Goal: Transaction & Acquisition: Purchase product/service

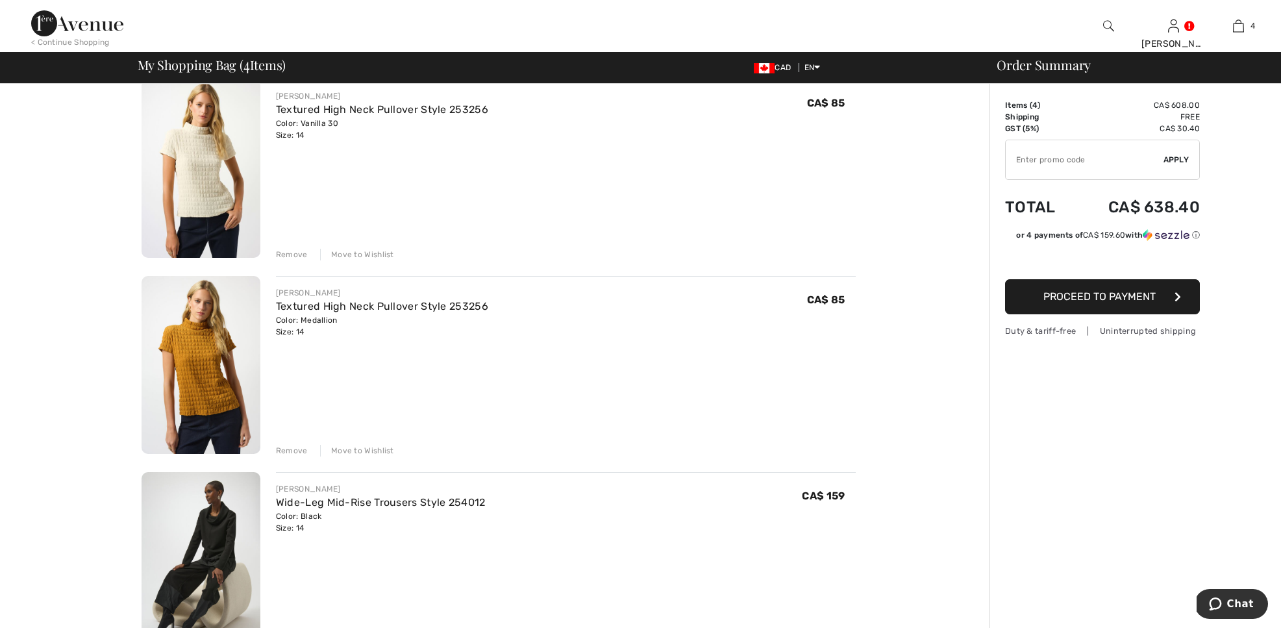
scroll to position [309, 0]
click at [182, 536] on img at bounding box center [201, 560] width 119 height 179
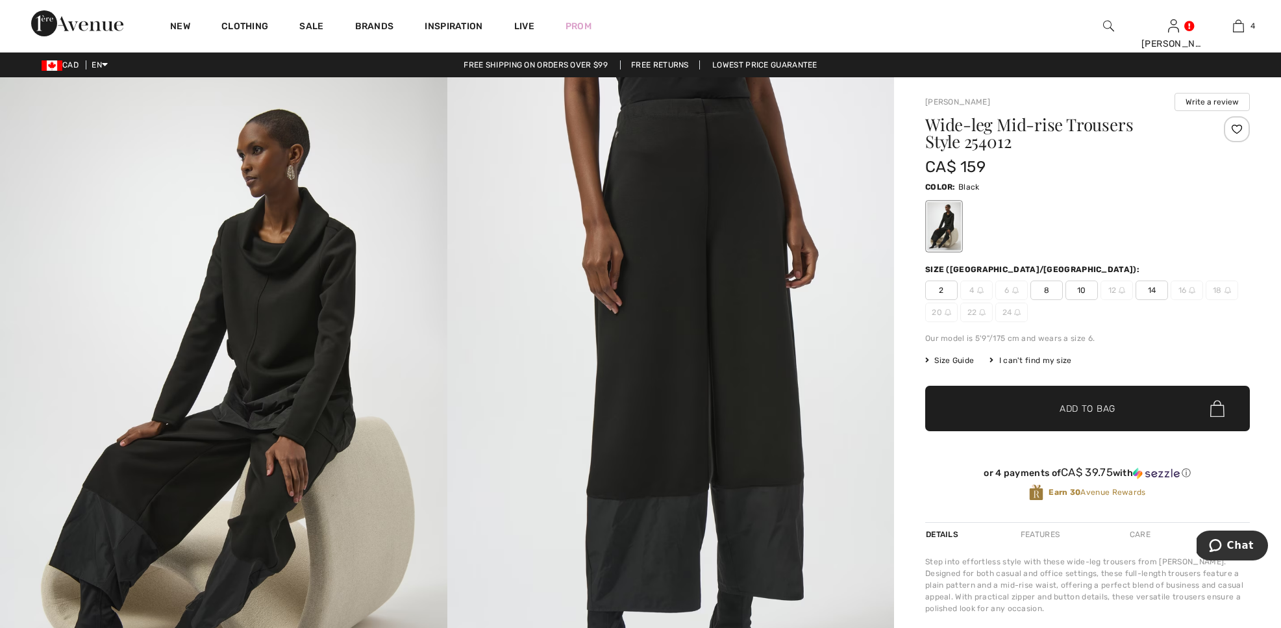
click at [1142, 292] on span "14" at bounding box center [1152, 290] width 32 height 19
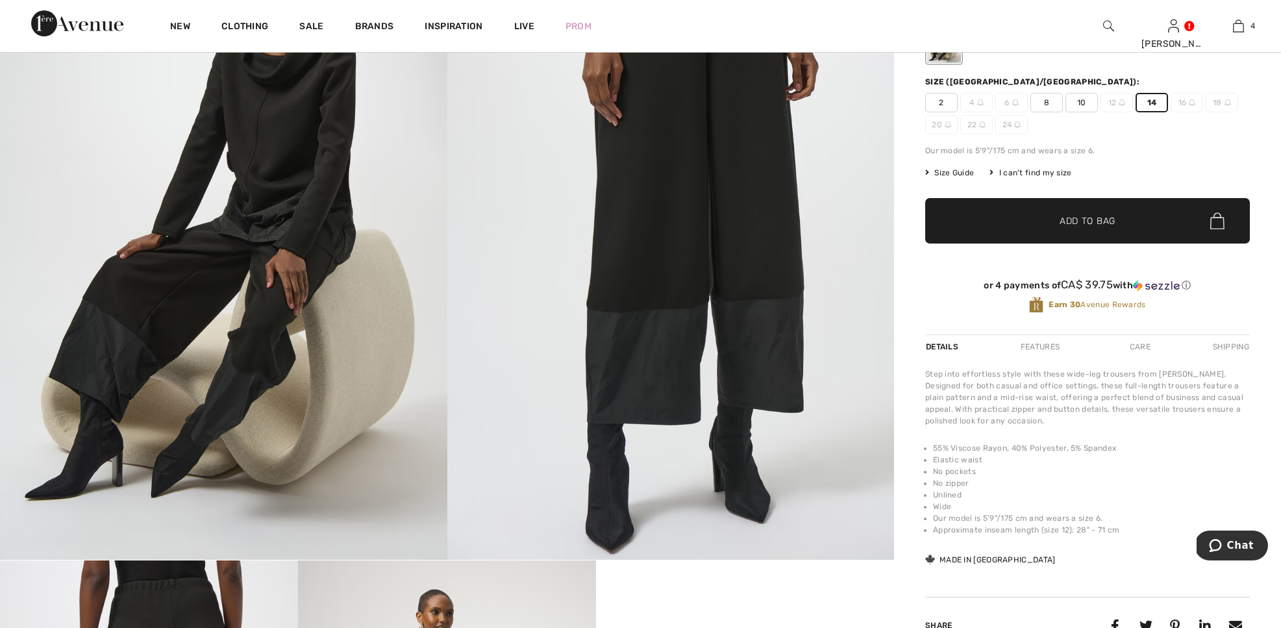
scroll to position [190, 0]
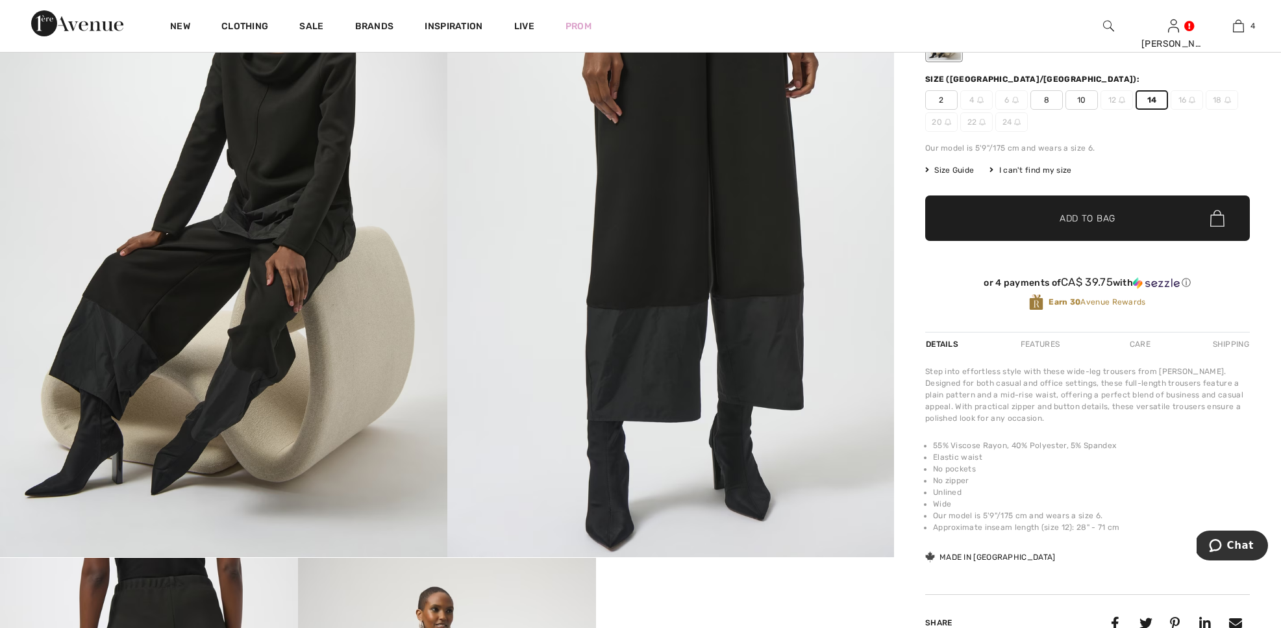
click at [1146, 344] on div "Care" at bounding box center [1140, 344] width 43 height 23
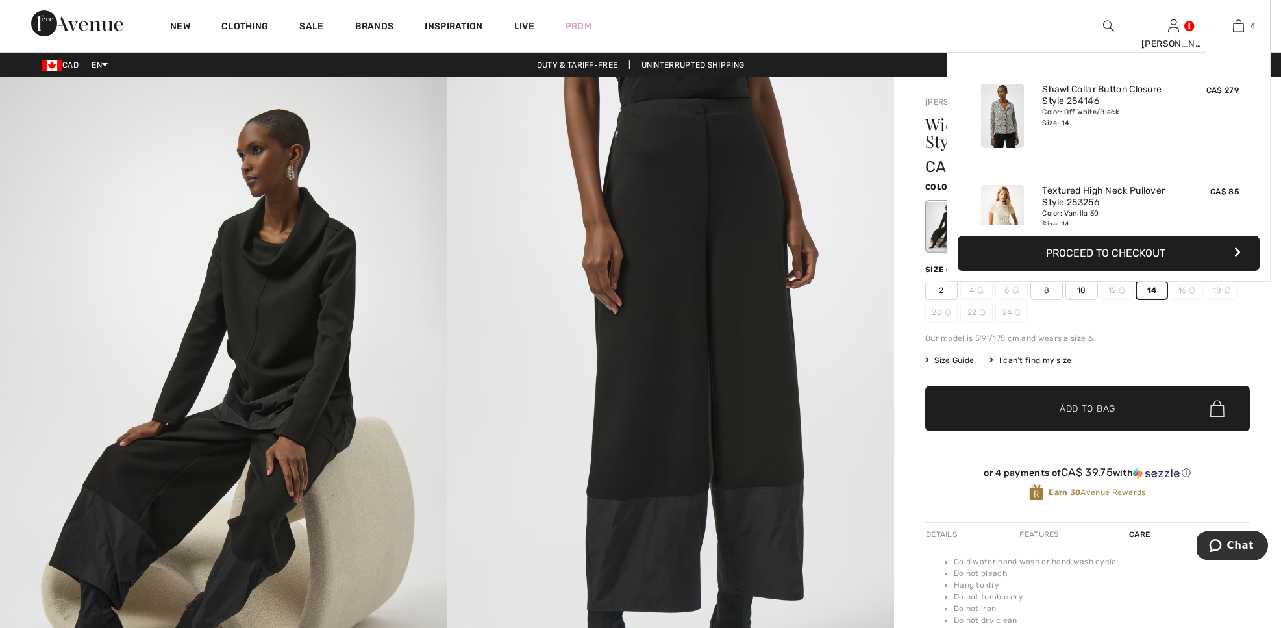
scroll to position [1, 0]
click at [1243, 29] on img at bounding box center [1238, 26] width 11 height 16
click at [1007, 286] on img at bounding box center [1002, 318] width 43 height 64
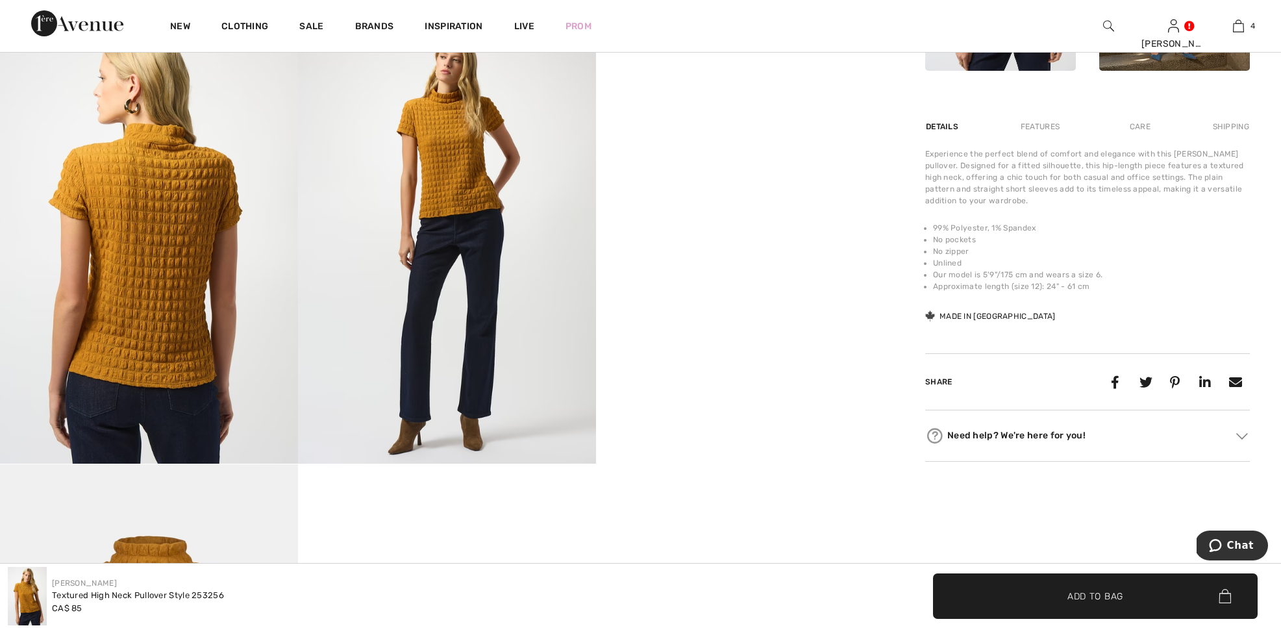
scroll to position [720, 0]
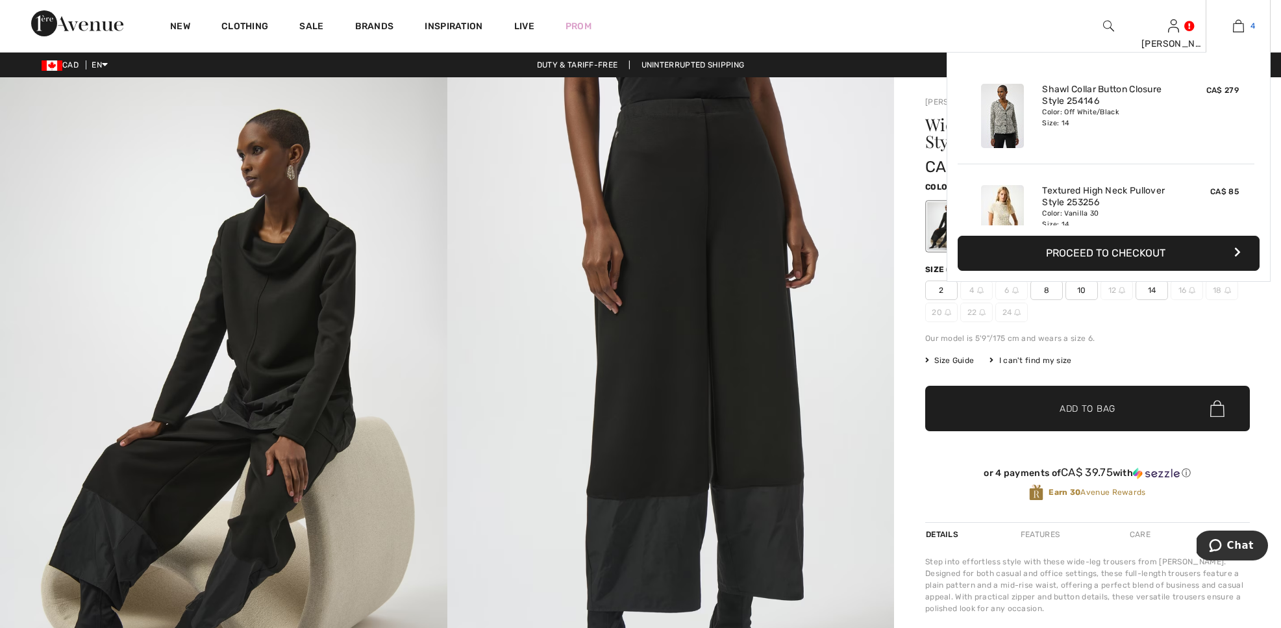
click at [1239, 21] on img at bounding box center [1238, 26] width 11 height 16
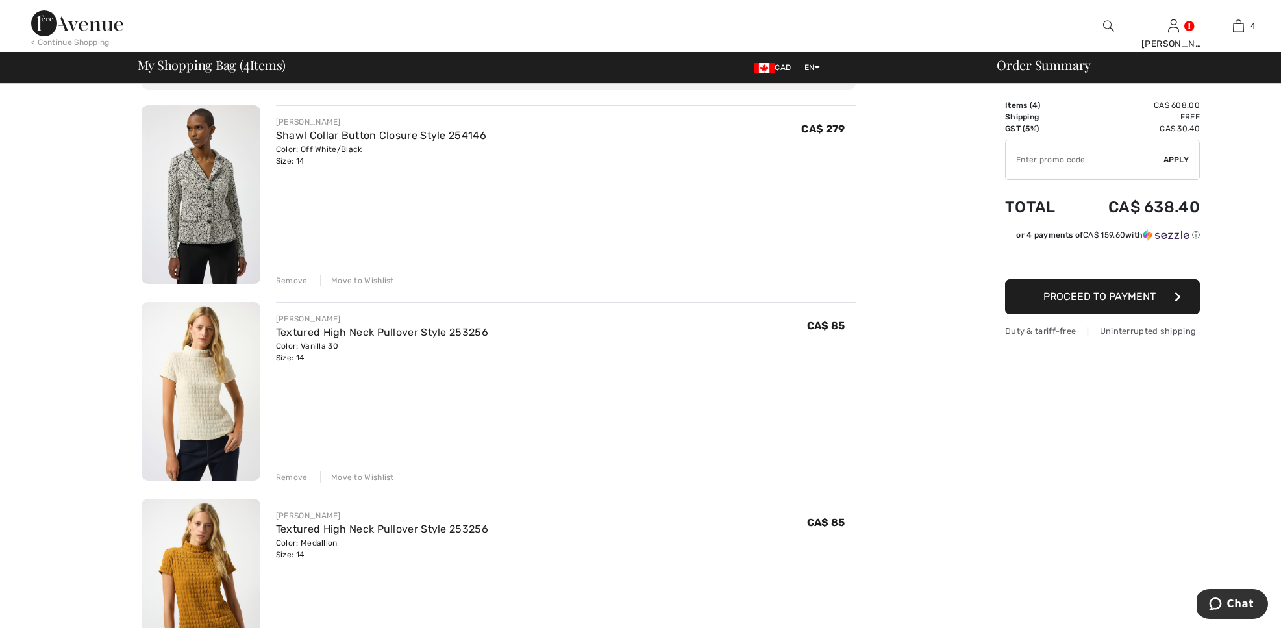
scroll to position [87, 0]
click at [175, 394] on img at bounding box center [201, 389] width 119 height 179
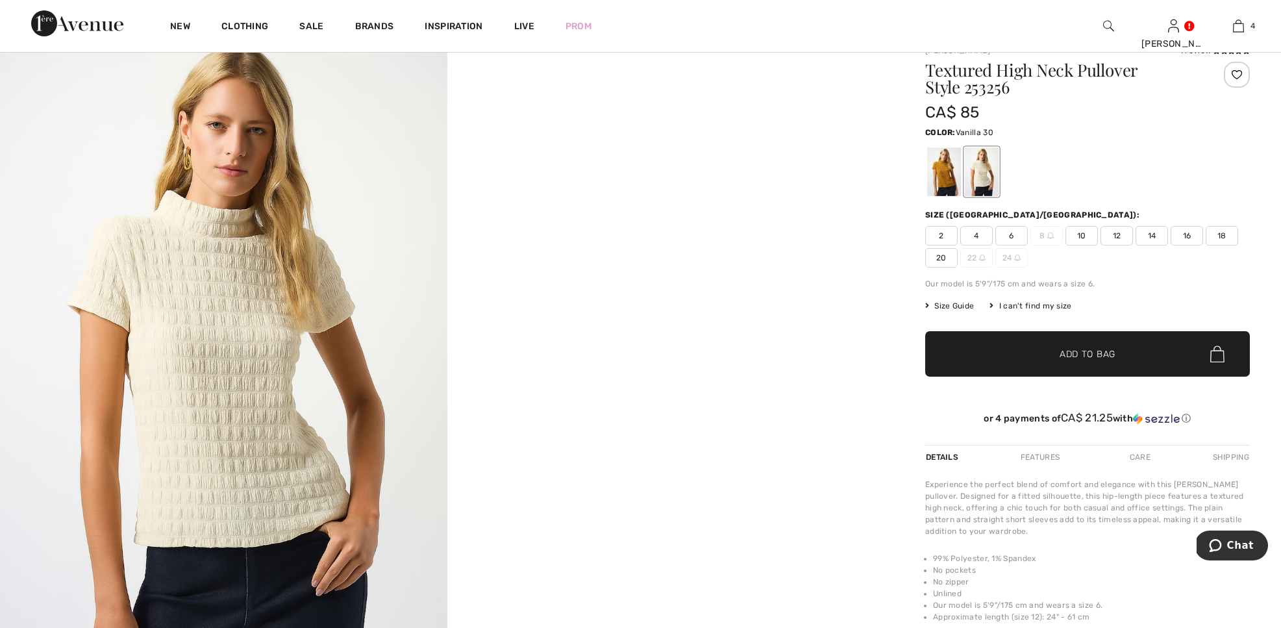
scroll to position [53, 0]
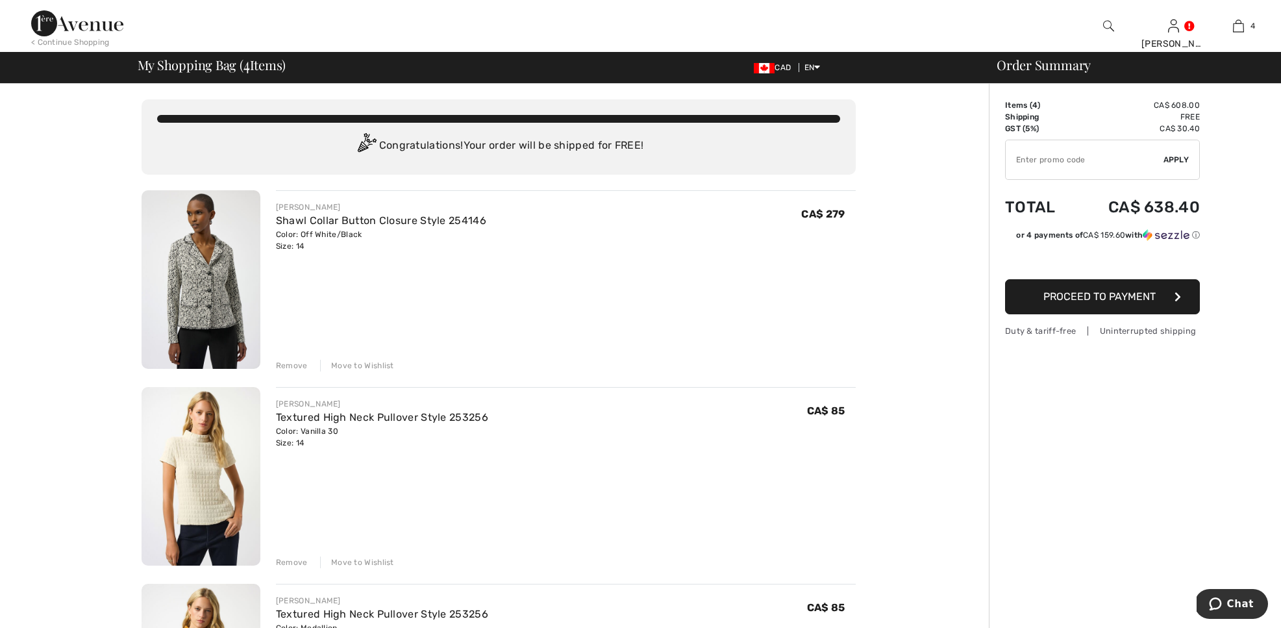
click at [218, 311] on img at bounding box center [201, 279] width 119 height 179
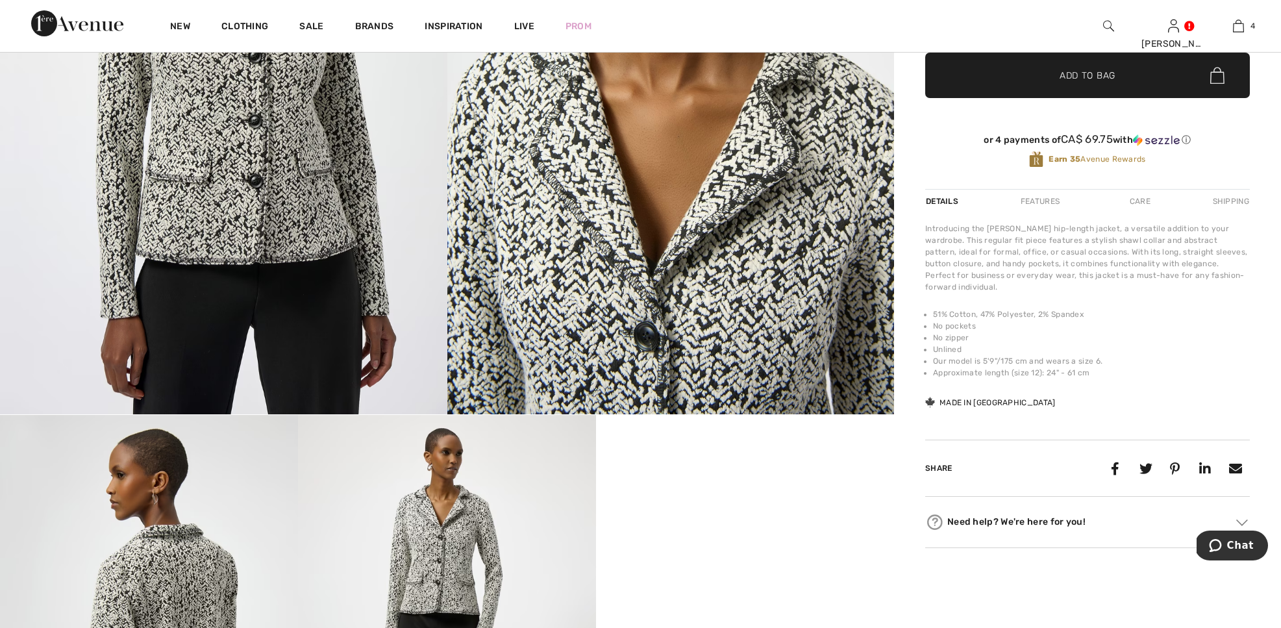
scroll to position [327, 0]
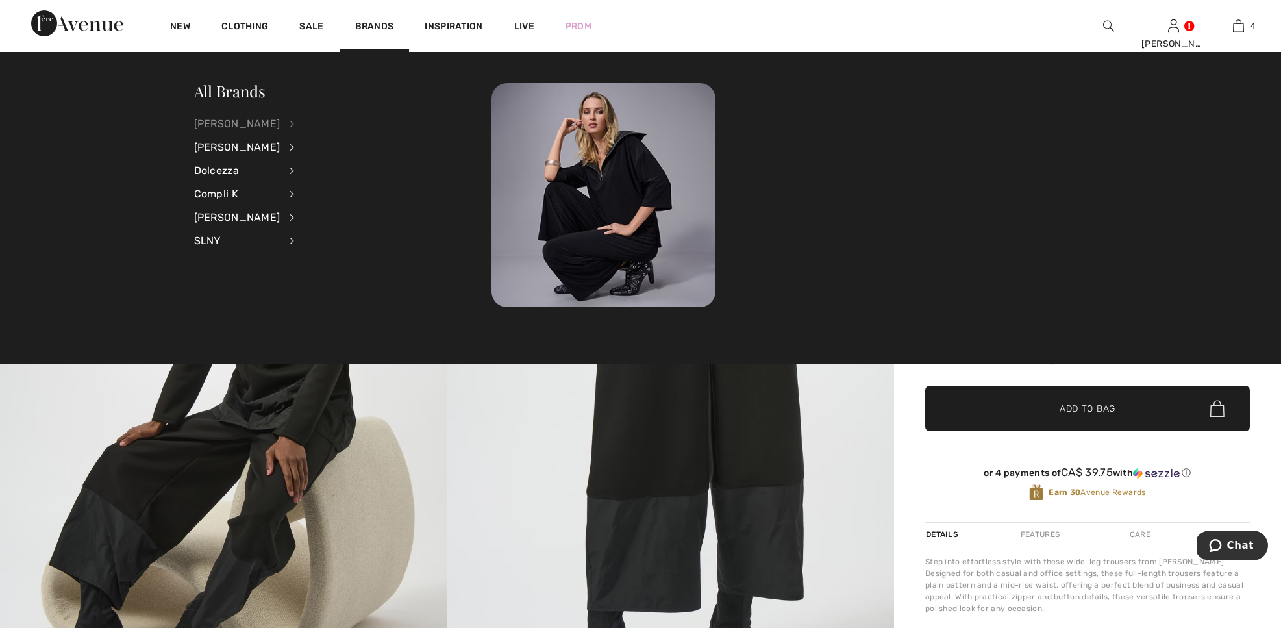
click at [264, 123] on div "[PERSON_NAME]" at bounding box center [237, 123] width 86 height 23
click at [311, 294] on link "Tops" at bounding box center [361, 294] width 101 height 21
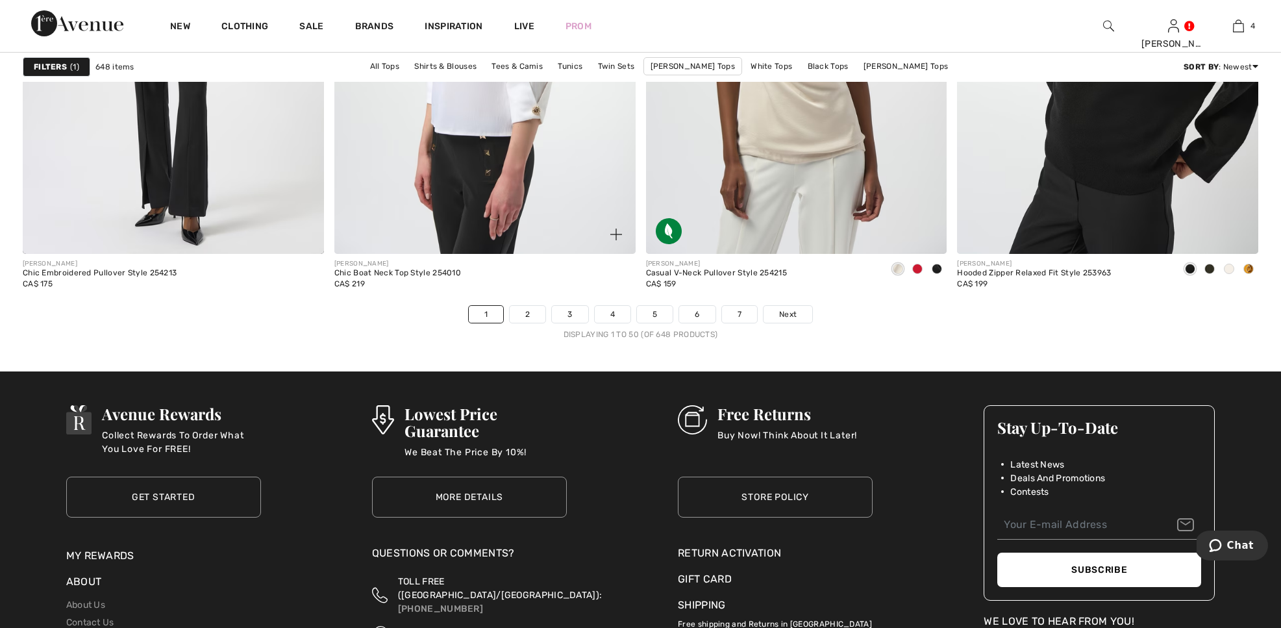
scroll to position [7647, 0]
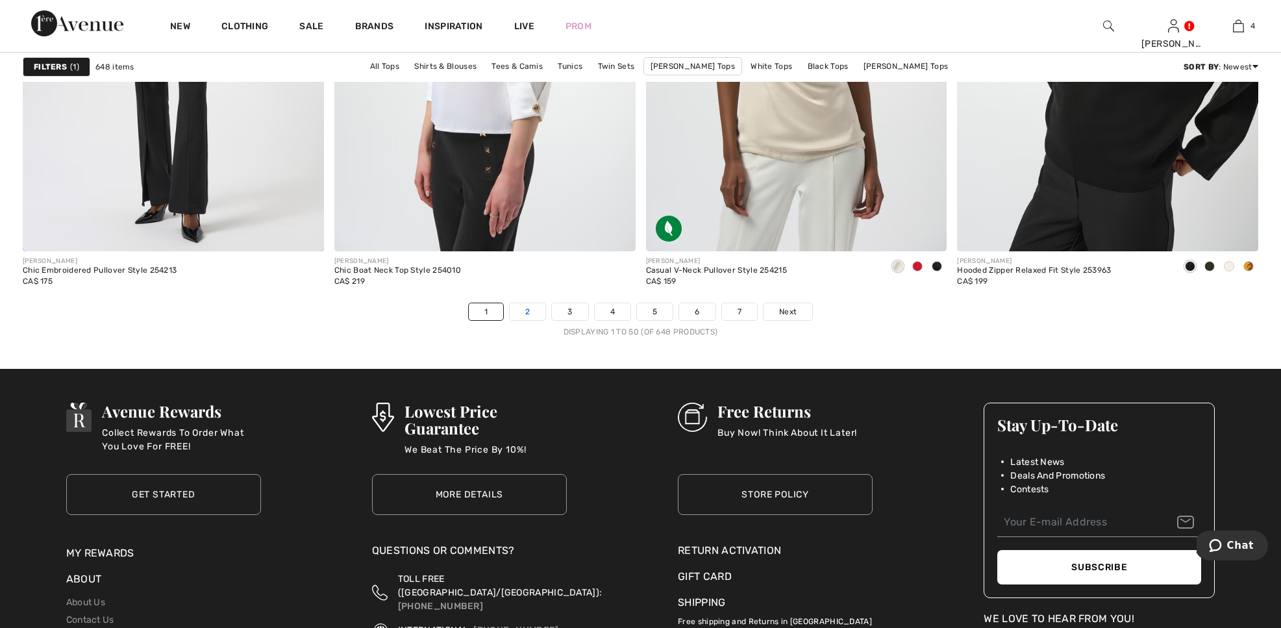
click at [530, 315] on link "2" at bounding box center [528, 311] width 36 height 17
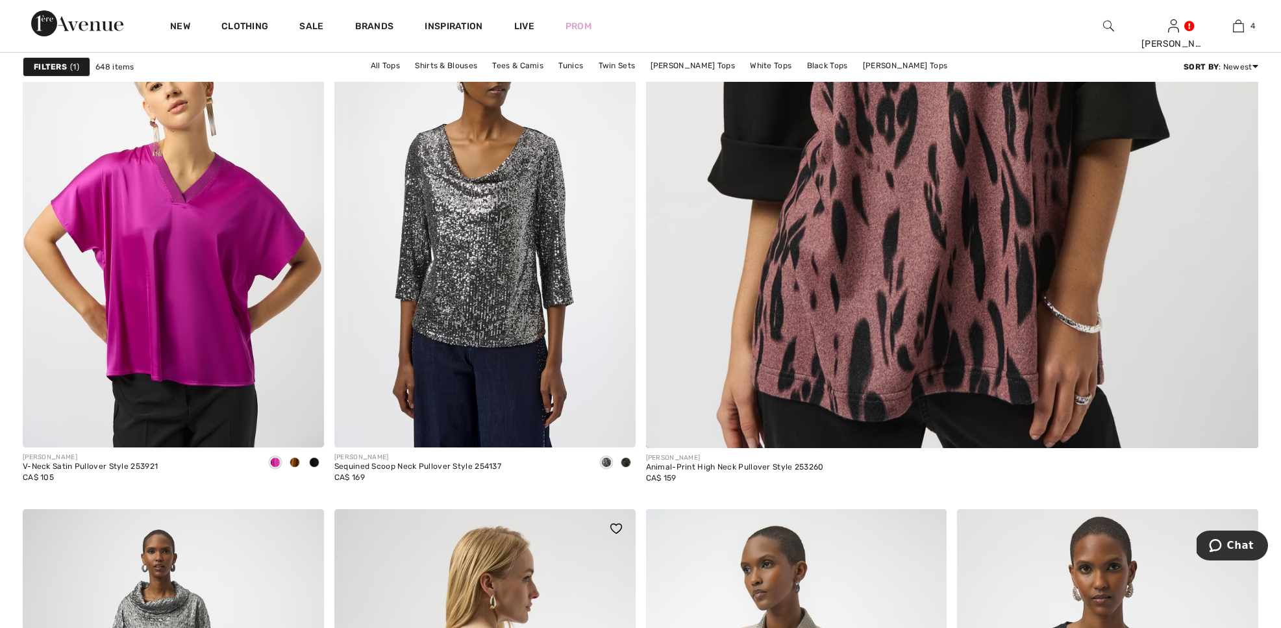
scroll to position [708, 0]
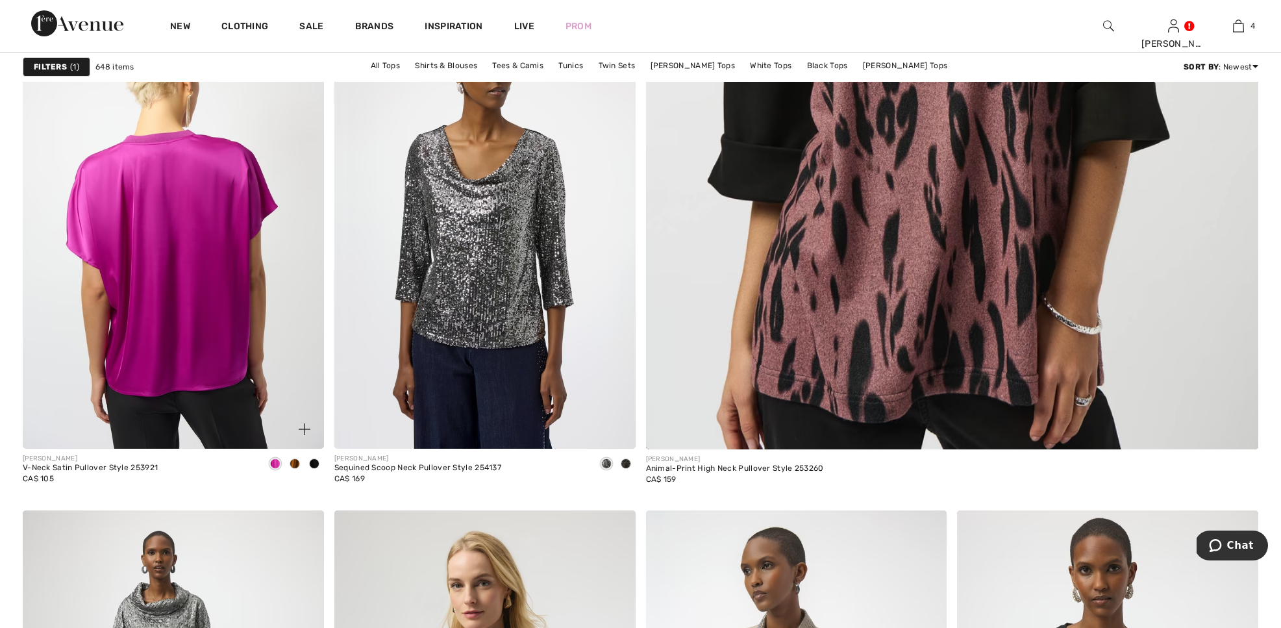
click at [239, 286] on img at bounding box center [173, 223] width 301 height 452
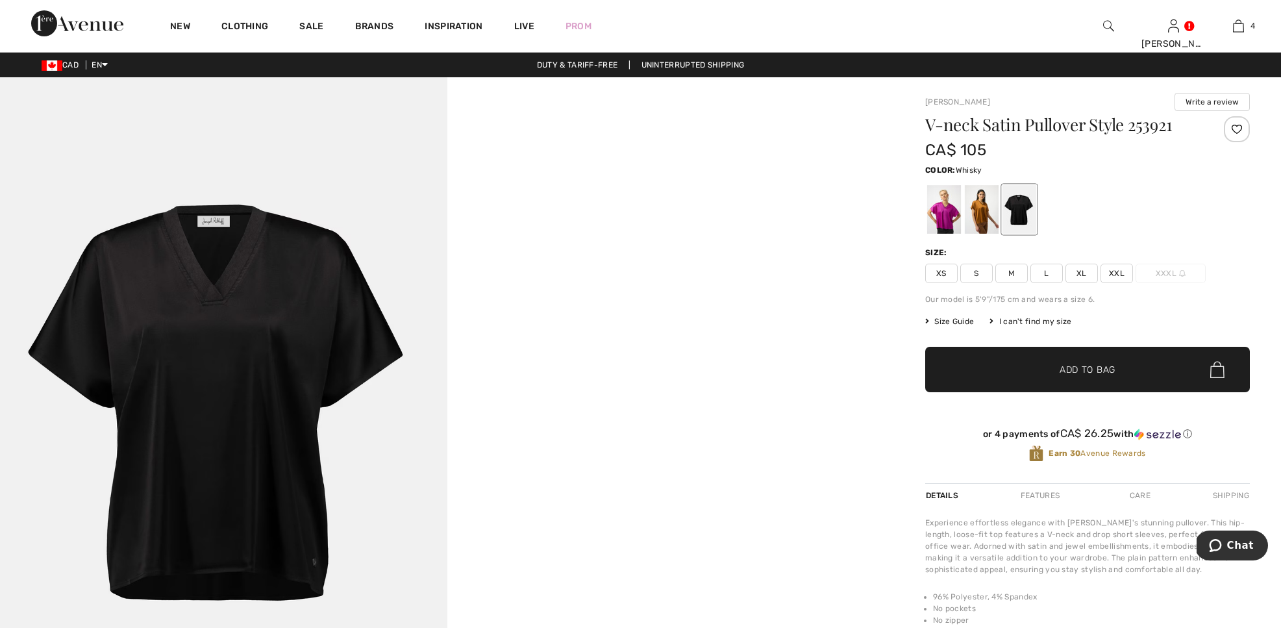
click at [974, 216] on div at bounding box center [982, 209] width 34 height 49
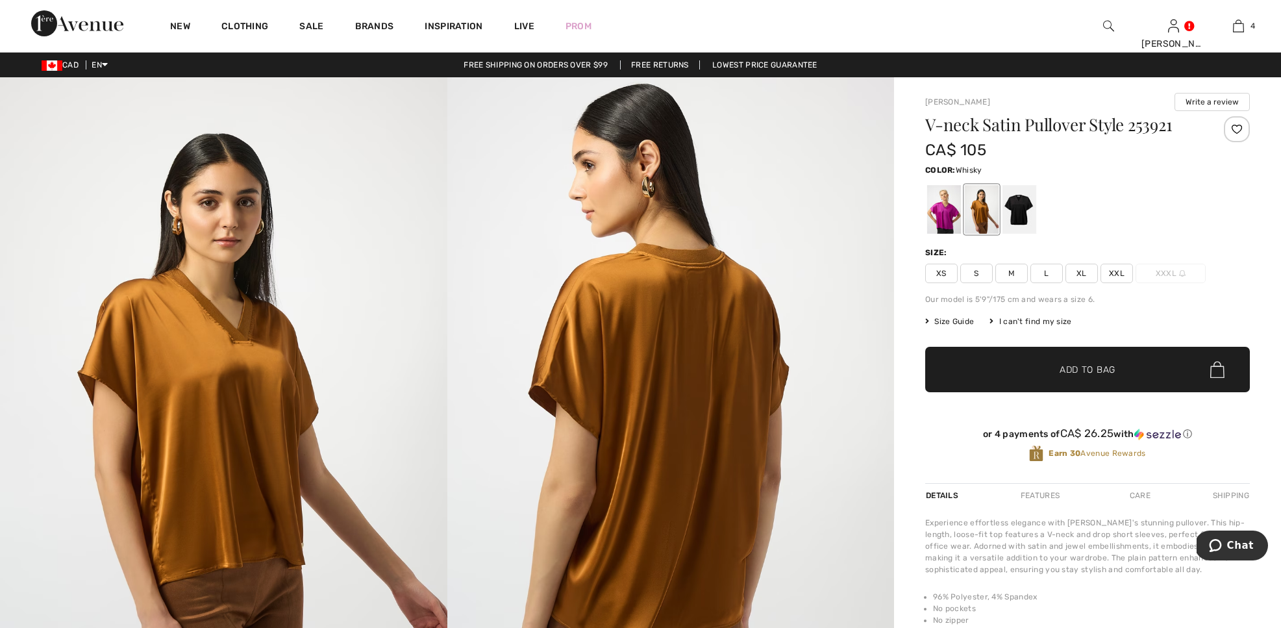
click at [1048, 276] on span "L" at bounding box center [1047, 273] width 32 height 19
click at [1013, 368] on span "✔ Added to Bag Add to Bag" at bounding box center [1087, 369] width 325 height 45
click at [1080, 271] on span "XL" at bounding box center [1082, 273] width 32 height 19
click at [1052, 373] on span "✔ Added to Bag" at bounding box center [1068, 370] width 79 height 14
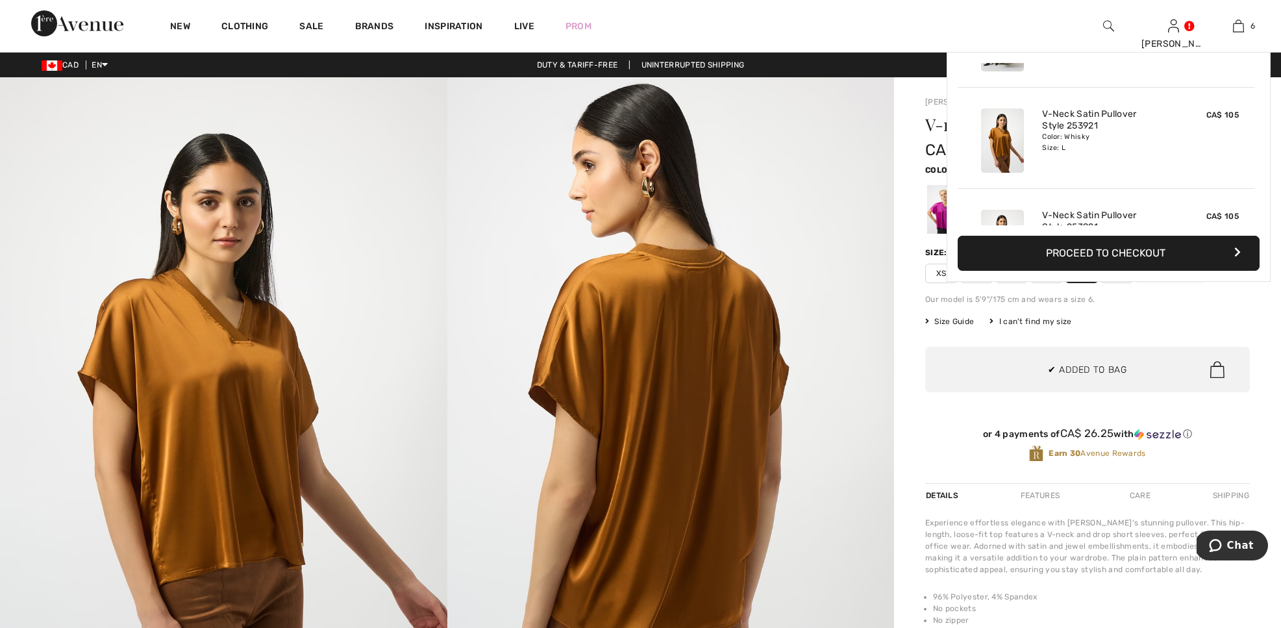
scroll to position [446, 0]
